Goal: Information Seeking & Learning: Learn about a topic

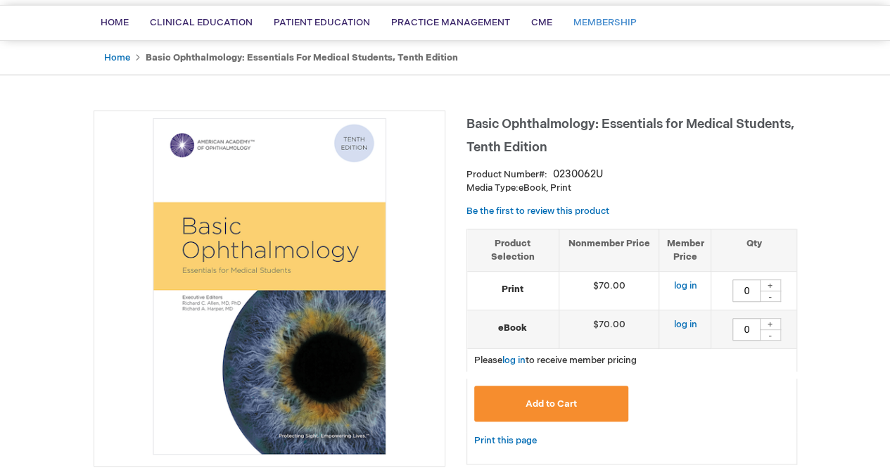
scroll to position [97, 0]
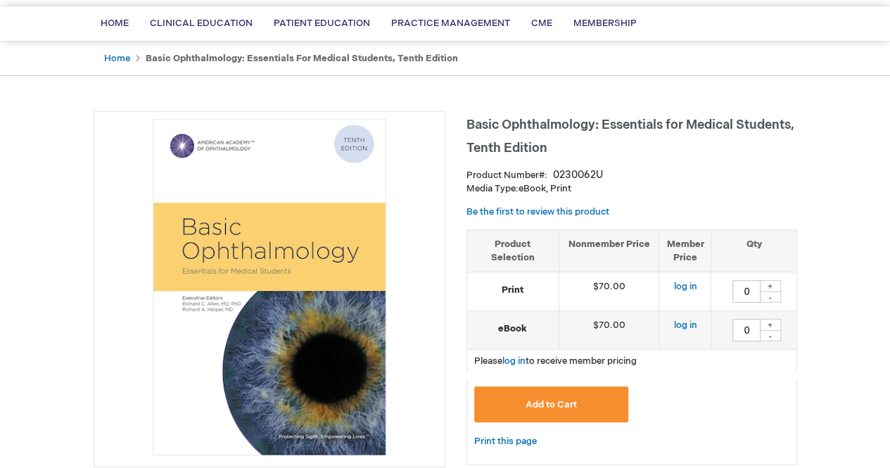
click at [582, 125] on span "Basic Ophthalmology: Essentials for Medical Students, Tenth Edition" at bounding box center [631, 137] width 328 height 38
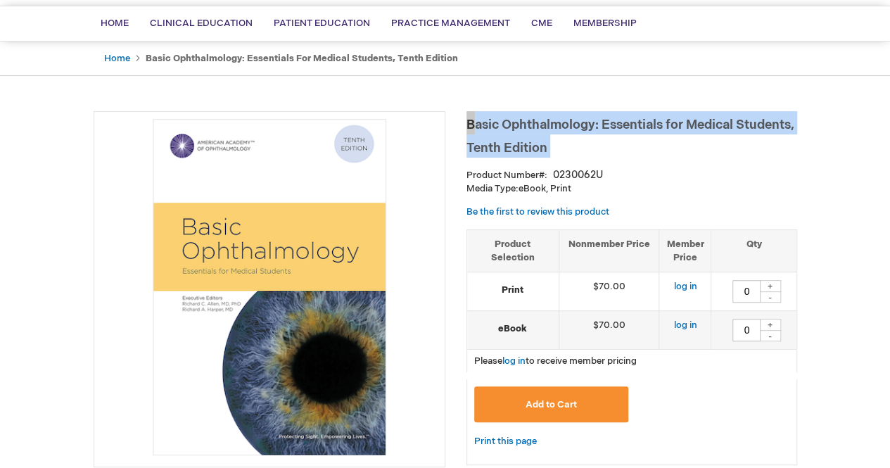
click at [582, 125] on span "Basic Ophthalmology: Essentials for Medical Students, Tenth Edition" at bounding box center [631, 137] width 328 height 38
copy div "Basic Ophthalmology: Essentials for Medical Students, Tenth Edition"
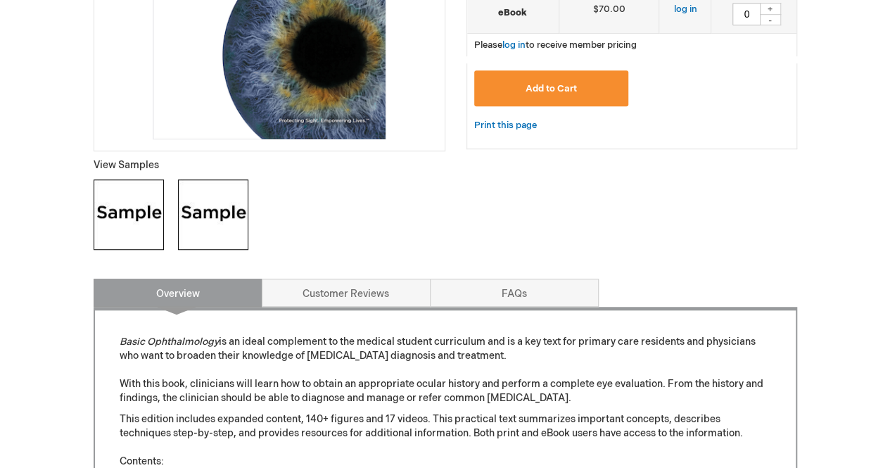
scroll to position [72, 0]
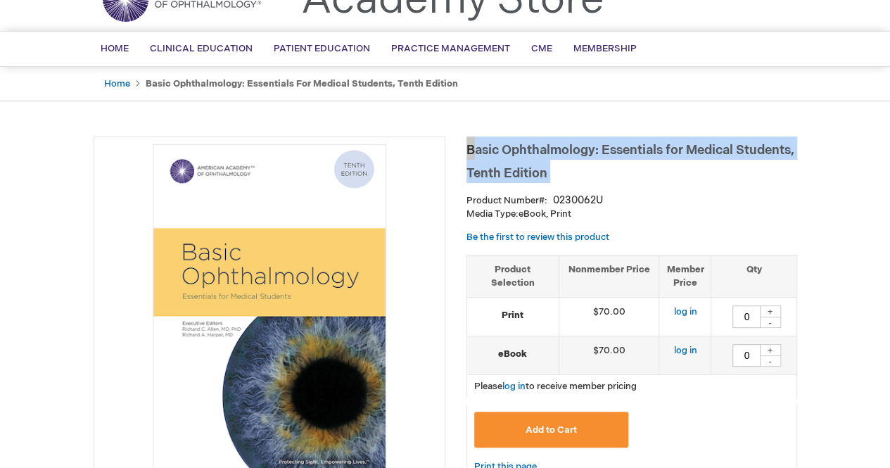
click at [573, 172] on h1 "Basic Ophthalmology: Essentials for Medical Students, Tenth Edition" at bounding box center [632, 160] width 331 height 46
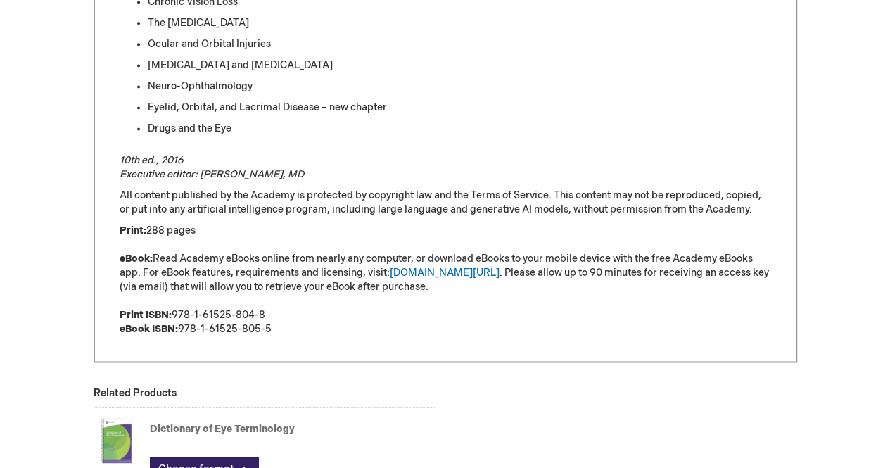
scroll to position [1076, 0]
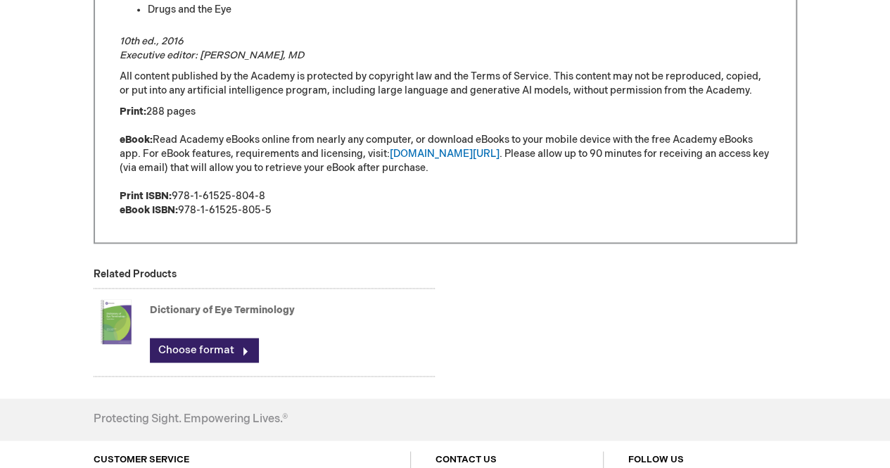
click at [251, 191] on p "Print: 288 pages eBook: Read Academy eBooks online from nearly any computer, or…" at bounding box center [446, 161] width 652 height 113
click at [242, 206] on p "Print: 288 pages eBook: Read Academy eBooks online from nearly any computer, or…" at bounding box center [446, 161] width 652 height 113
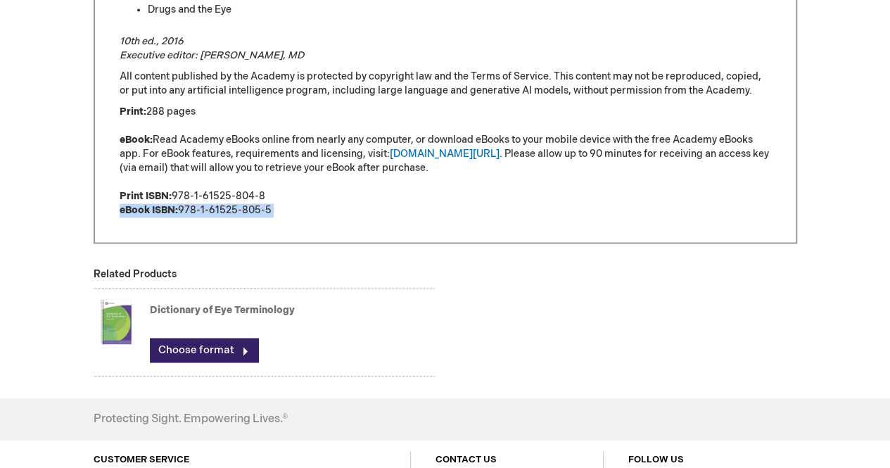
click at [242, 206] on p "Print: 288 pages eBook: Read Academy eBooks online from nearly any computer, or…" at bounding box center [446, 161] width 652 height 113
drag, startPoint x: 277, startPoint y: 208, endPoint x: 182, endPoint y: 208, distance: 94.3
click at [182, 208] on p "Print: 288 pages eBook: Read Academy eBooks online from nearly any computer, or…" at bounding box center [446, 161] width 652 height 113
copy p "978-1-61525-805-5"
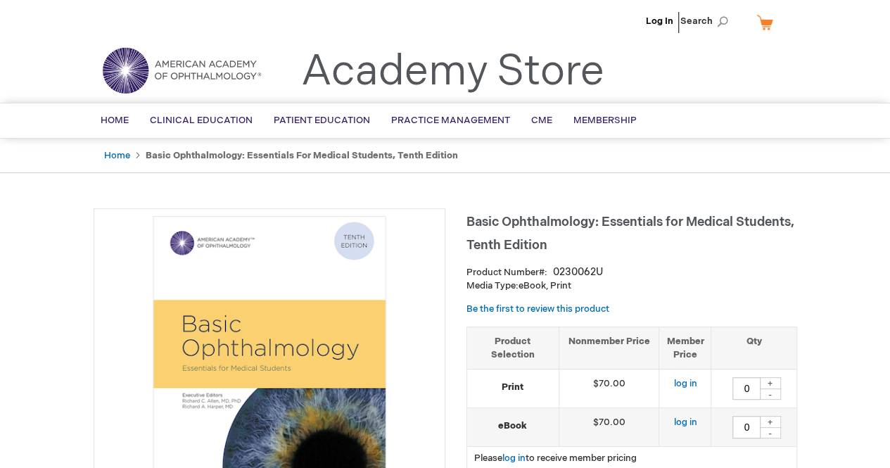
scroll to position [165, 0]
